Goal: Navigation & Orientation: Go to known website

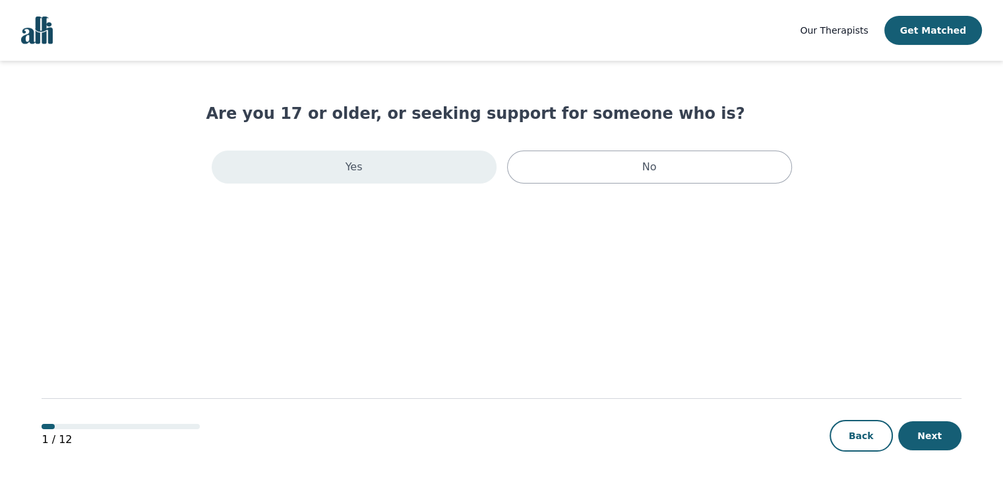
click at [406, 176] on div "Yes" at bounding box center [354, 166] width 285 height 33
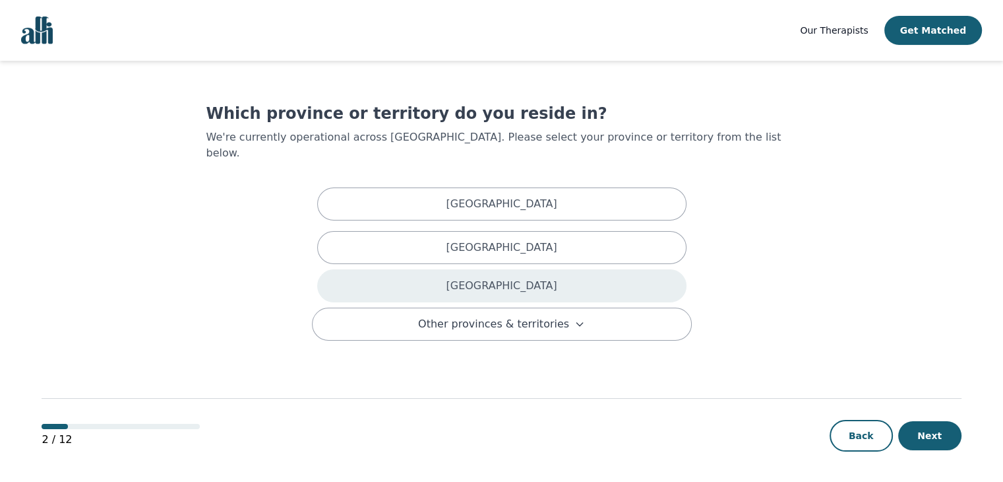
click at [441, 274] on div "[GEOGRAPHIC_DATA]" at bounding box center [501, 285] width 369 height 33
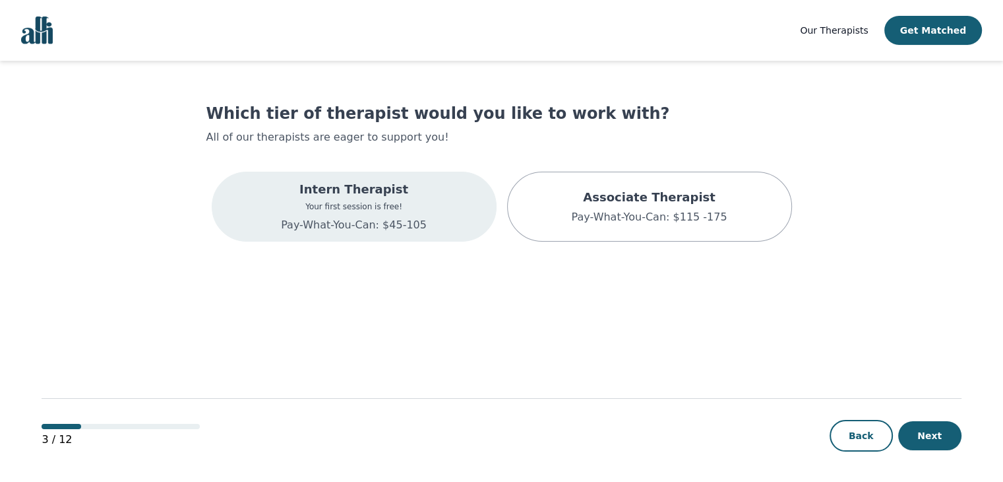
scroll to position [1, 0]
click at [443, 222] on div "Intern Therapist Your first session is free! Pay-What-You-Can: $45-105" at bounding box center [354, 205] width 285 height 70
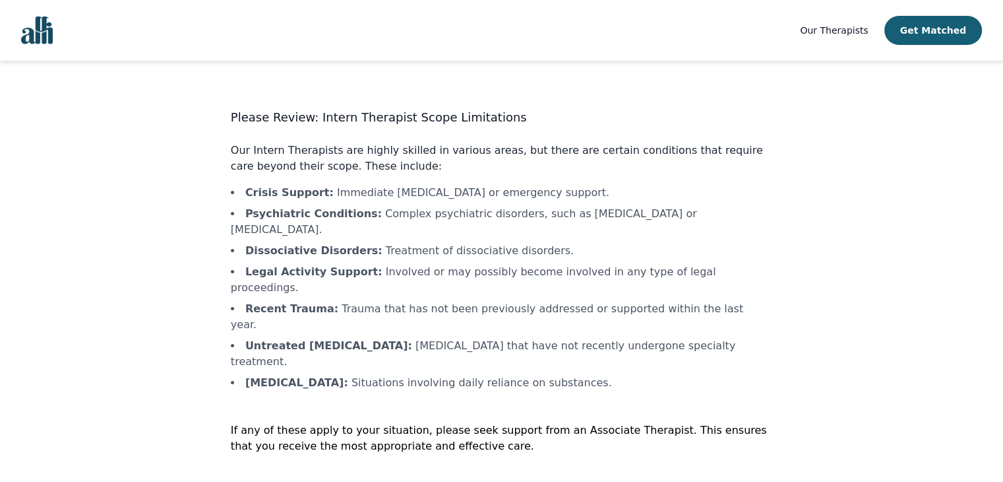
scroll to position [1, 0]
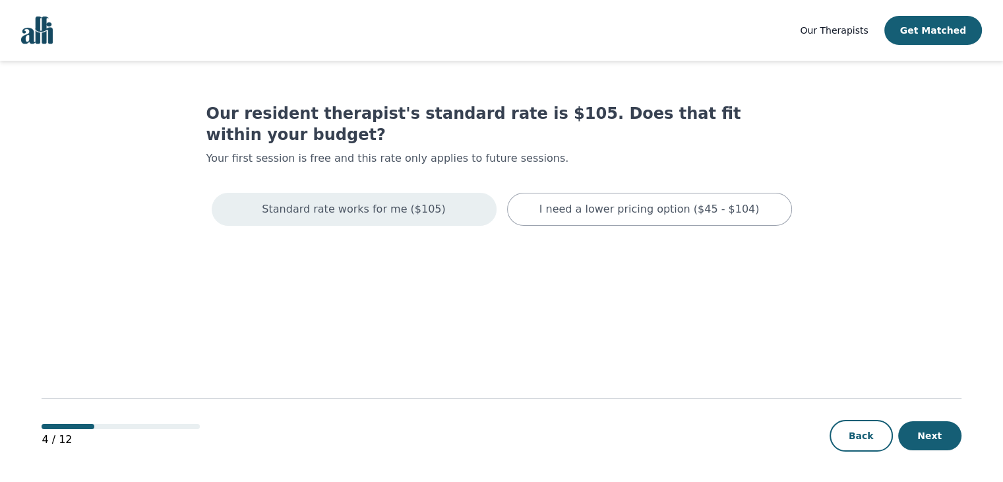
click at [457, 193] on div "Standard rate works for me ($105)" at bounding box center [354, 209] width 285 height 33
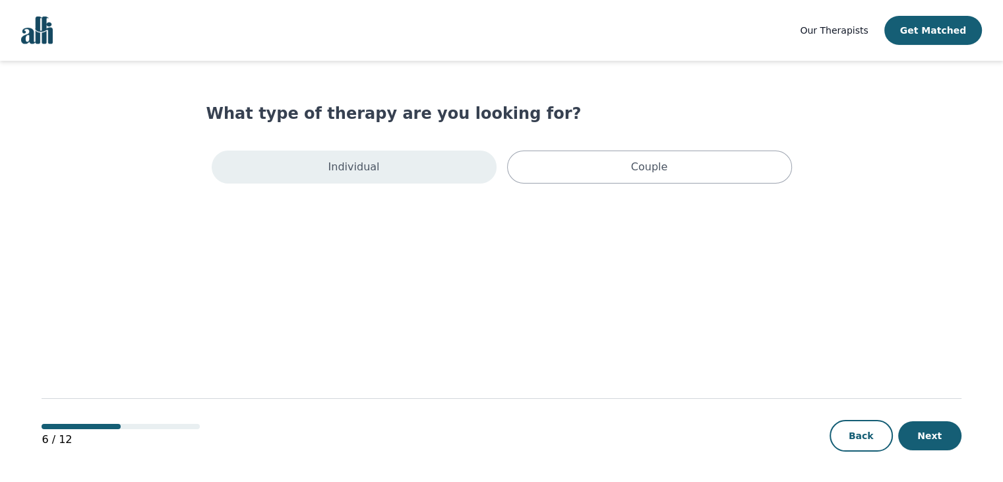
click at [431, 165] on div "Individual" at bounding box center [354, 166] width 285 height 33
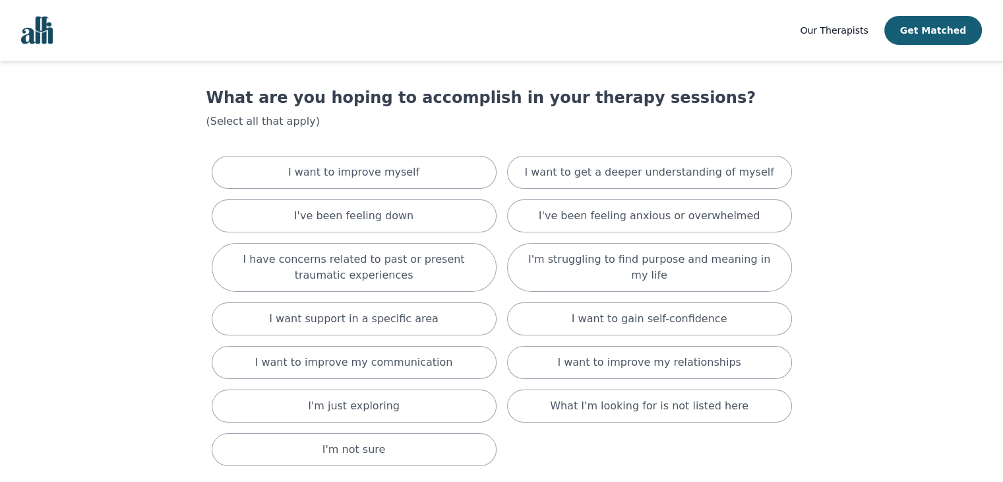
scroll to position [11, 0]
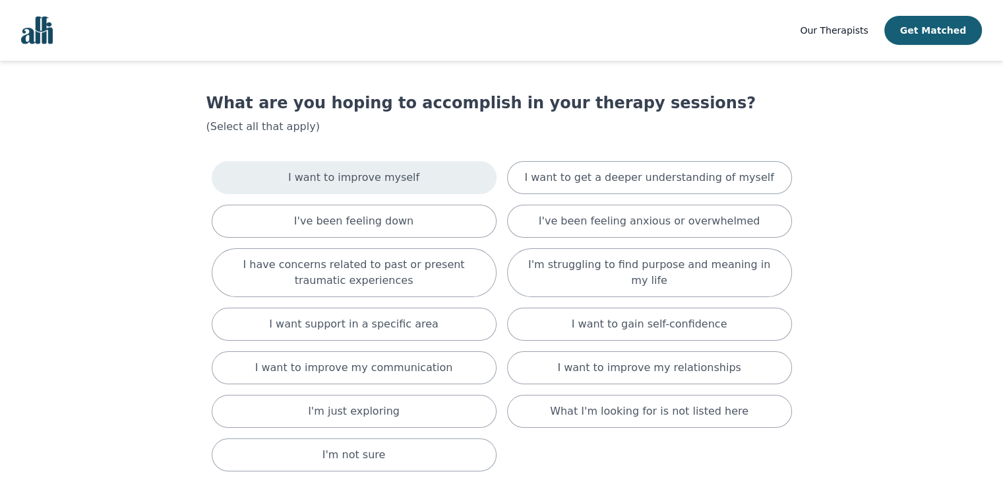
click at [460, 179] on div "I want to improve myself" at bounding box center [354, 177] width 285 height 33
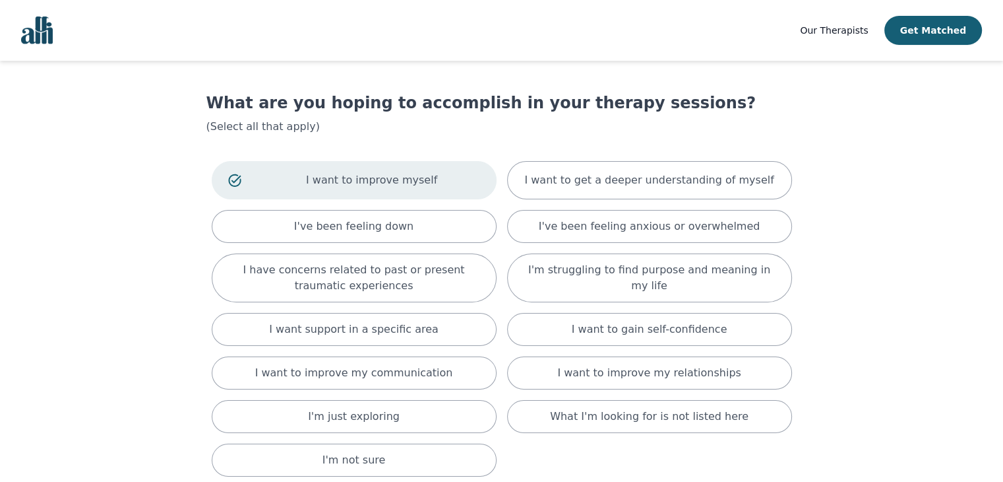
scroll to position [146, 0]
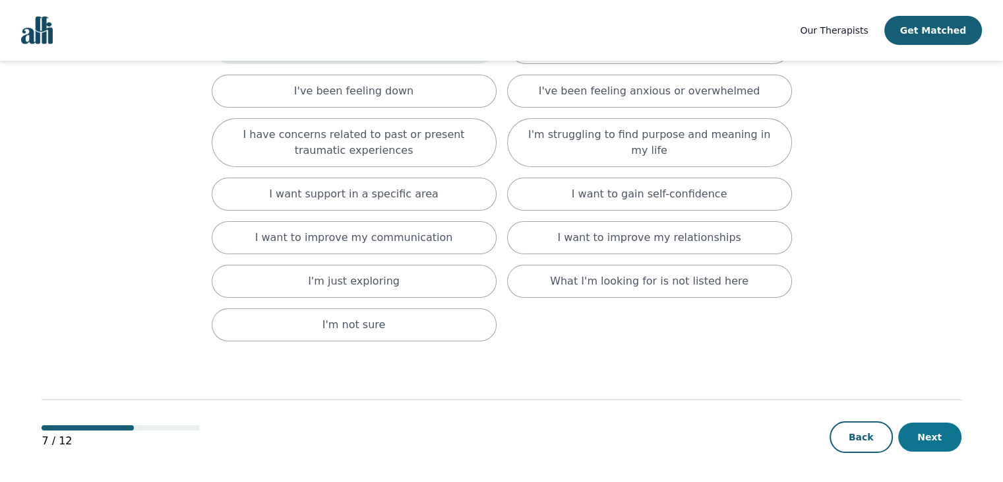
click at [937, 444] on button "Next" at bounding box center [929, 436] width 63 height 29
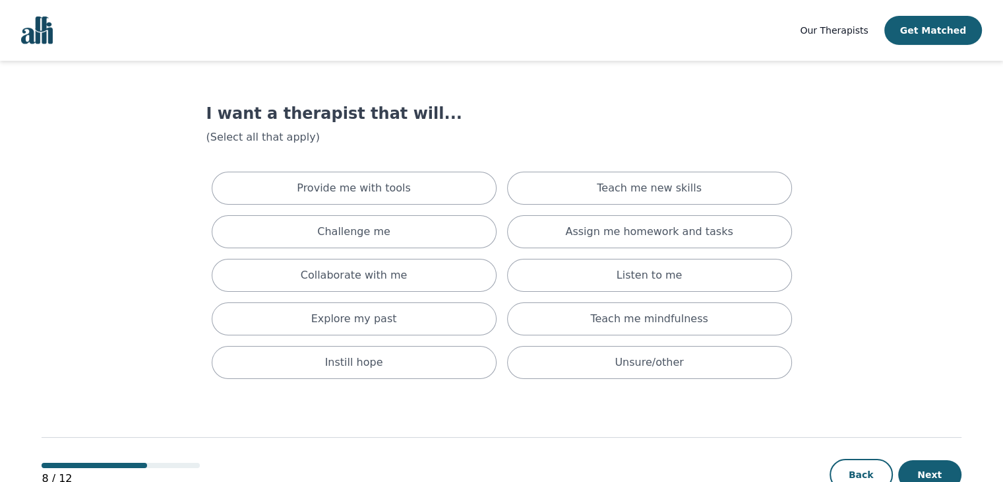
click at [854, 25] on span "Our Therapists" at bounding box center [834, 30] width 68 height 11
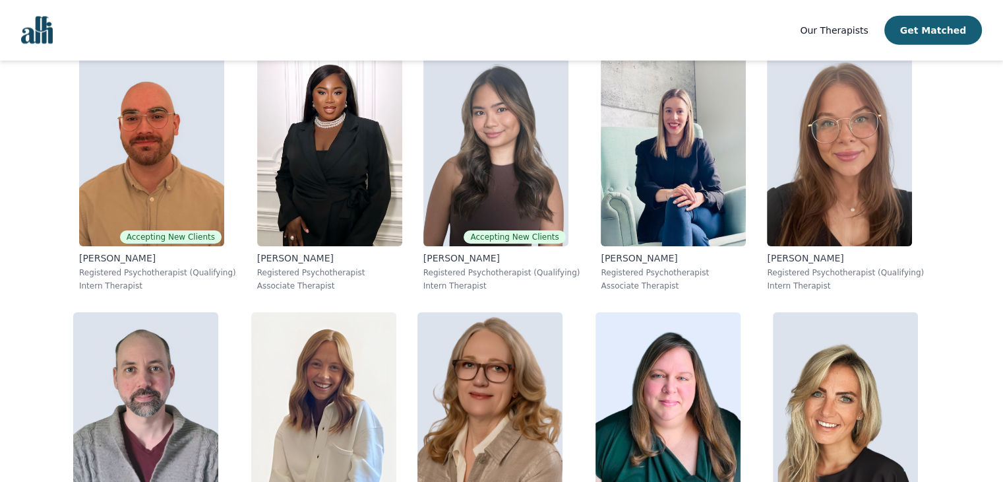
scroll to position [3369, 0]
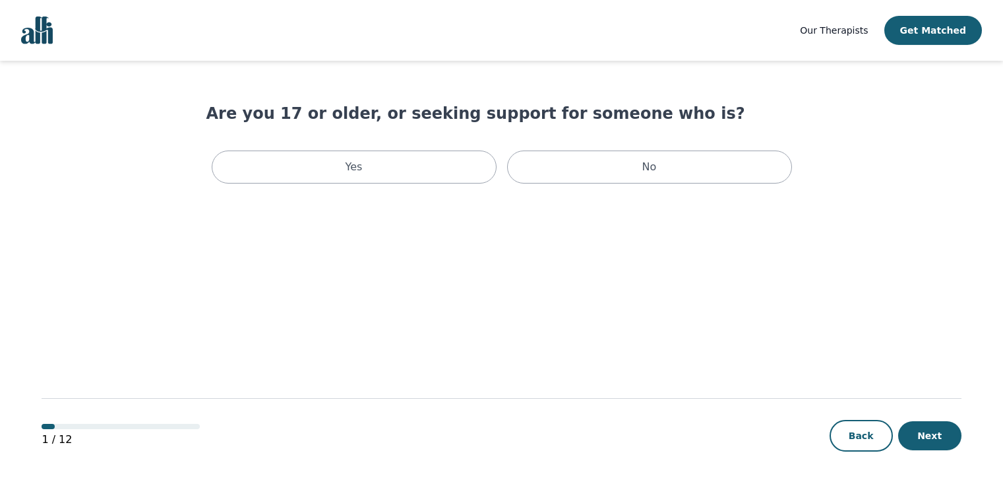
scroll to position [1, 0]
